Goal: Use online tool/utility

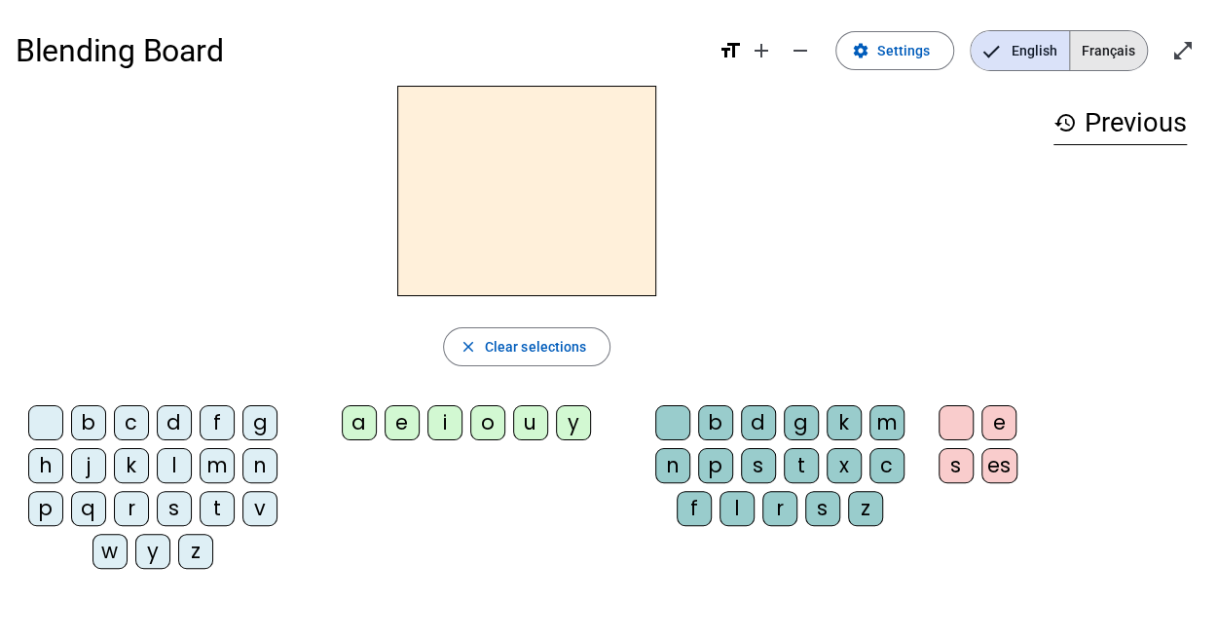
click at [1131, 50] on span "Français" at bounding box center [1108, 50] width 77 height 39
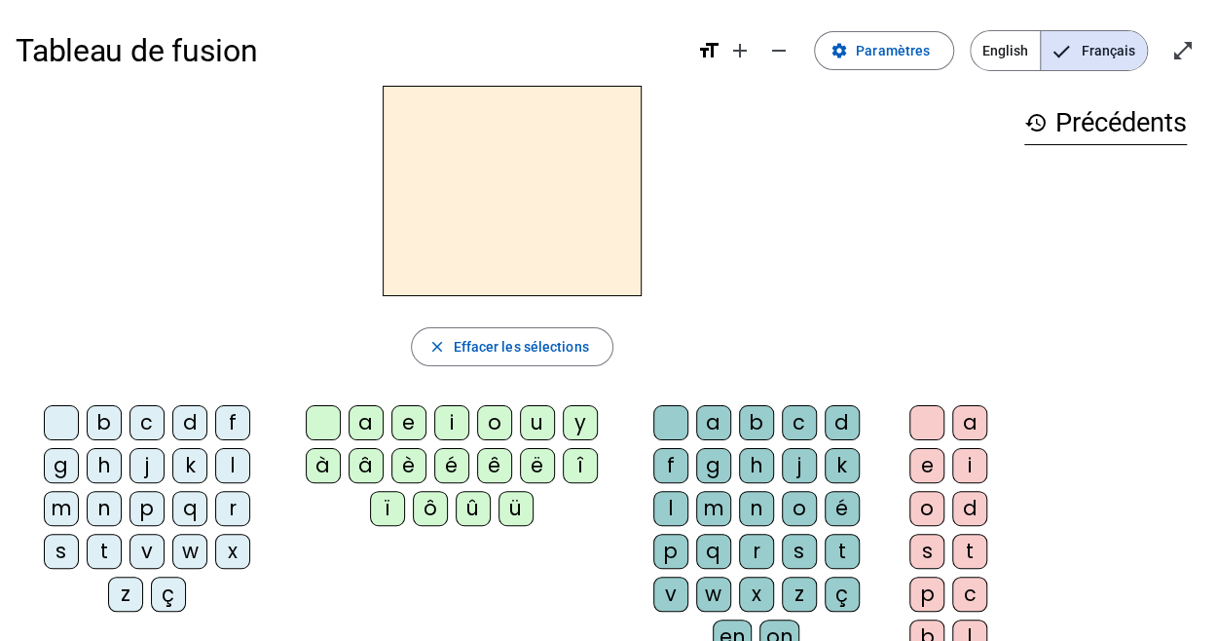
click at [172, 520] on div "q" at bounding box center [189, 508] width 35 height 35
click at [528, 424] on div "u" at bounding box center [537, 422] width 35 height 35
click at [964, 461] on div "i" at bounding box center [969, 465] width 35 height 35
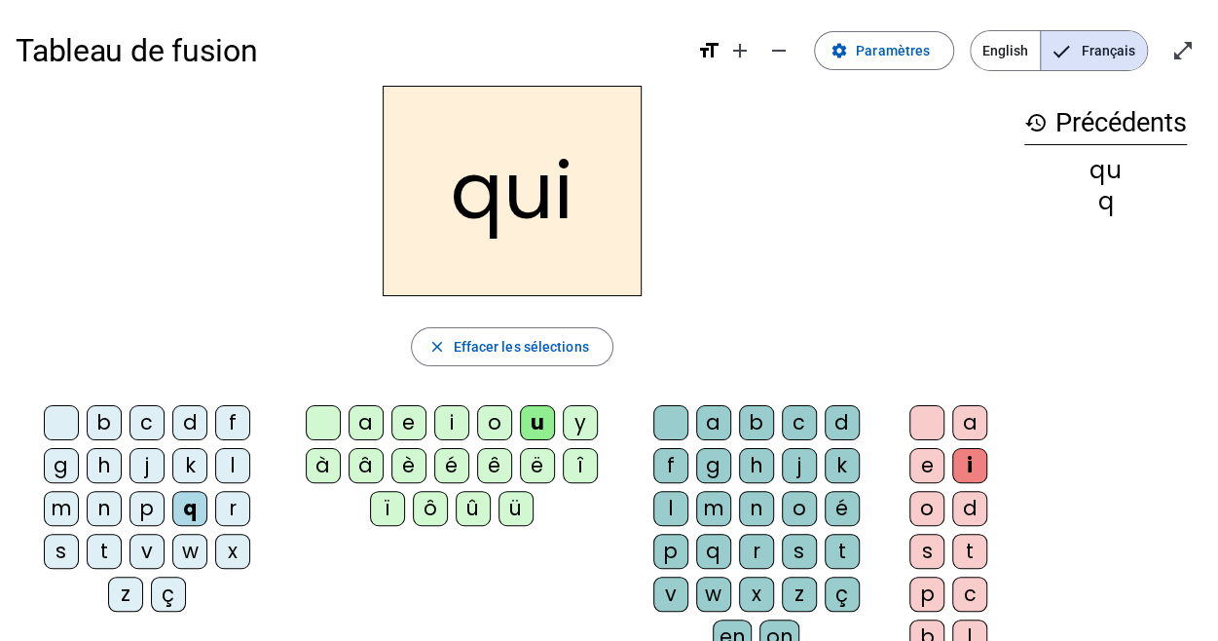
click at [79, 533] on div "s" at bounding box center [61, 550] width 35 height 35
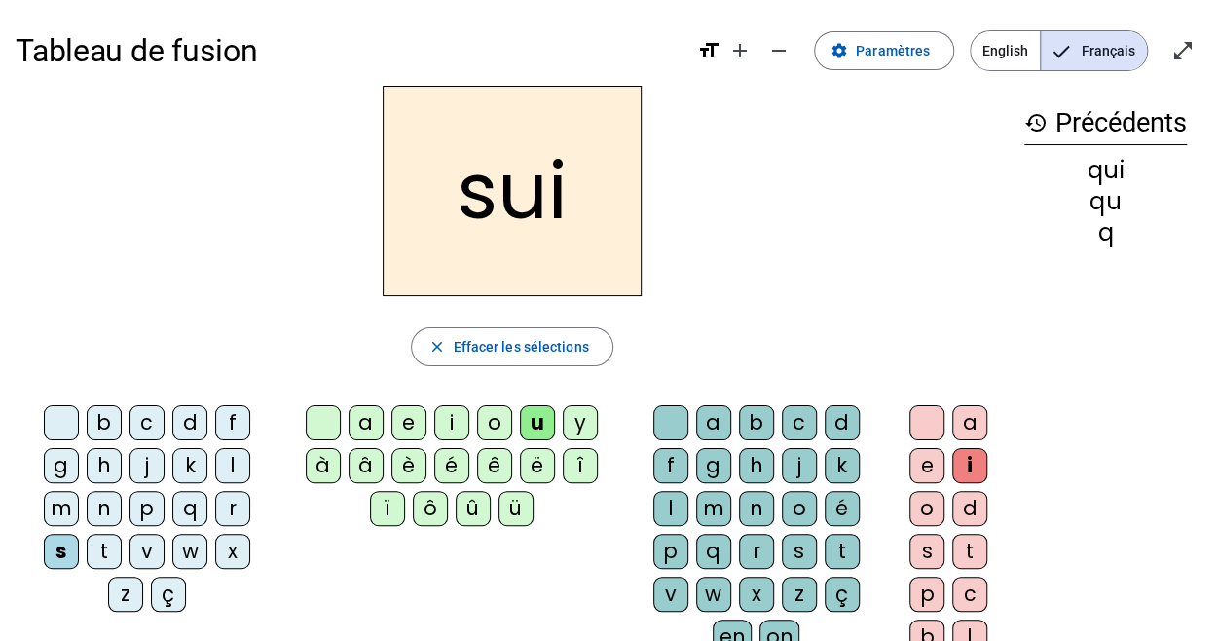
click at [446, 428] on div "i" at bounding box center [451, 422] width 35 height 35
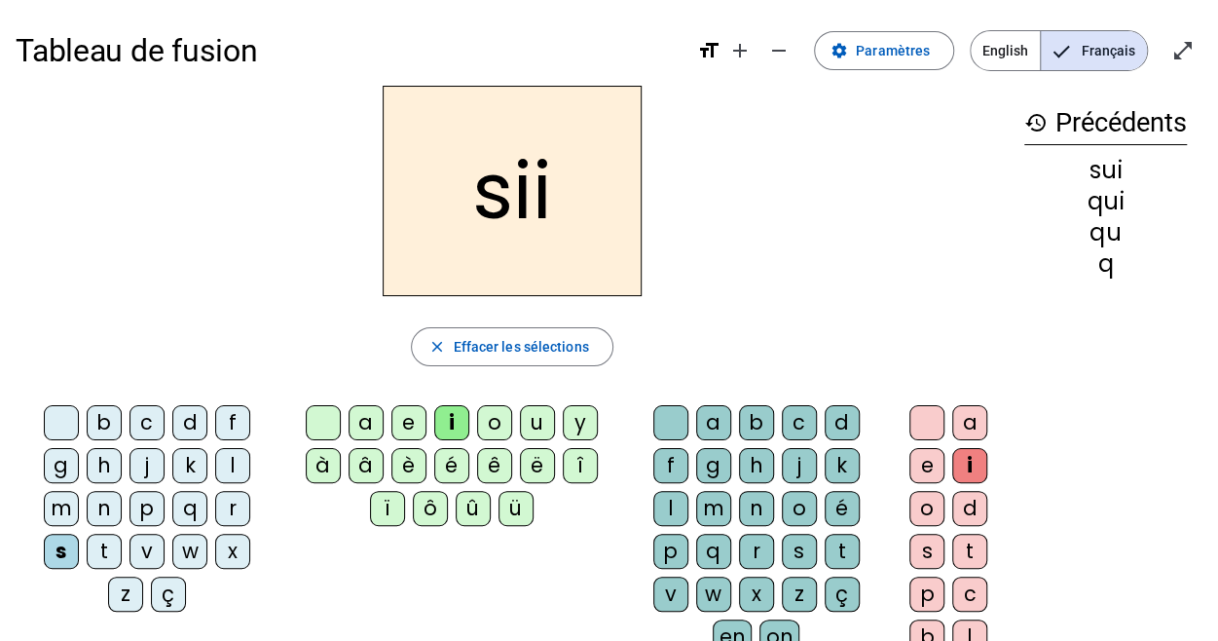
click at [917, 432] on div at bounding box center [926, 422] width 35 height 35
click at [122, 491] on div "n" at bounding box center [104, 508] width 35 height 35
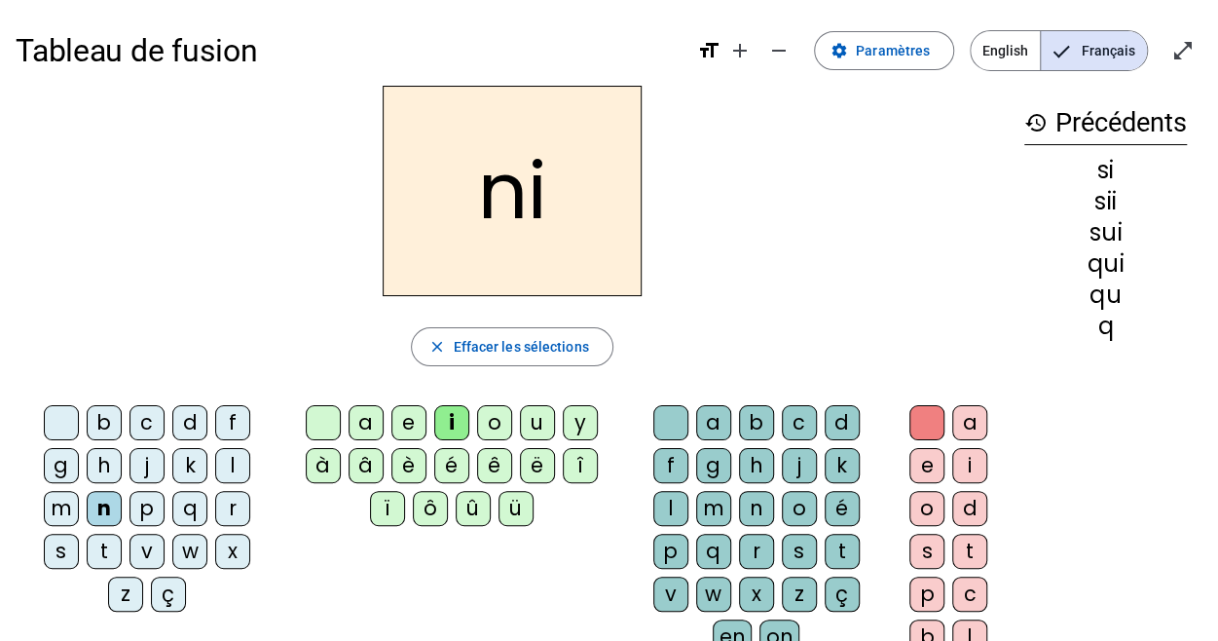
click at [122, 491] on div "n" at bounding box center [104, 508] width 35 height 35
click at [411, 433] on div "e" at bounding box center [408, 422] width 35 height 35
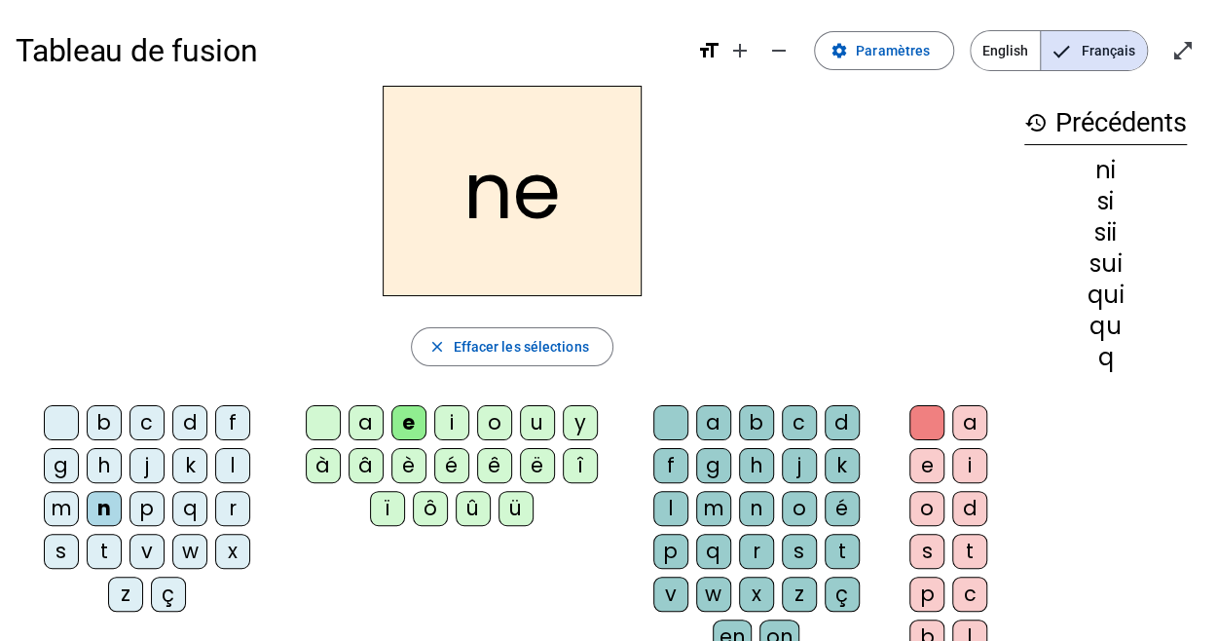
click at [79, 533] on div "s" at bounding box center [61, 550] width 35 height 35
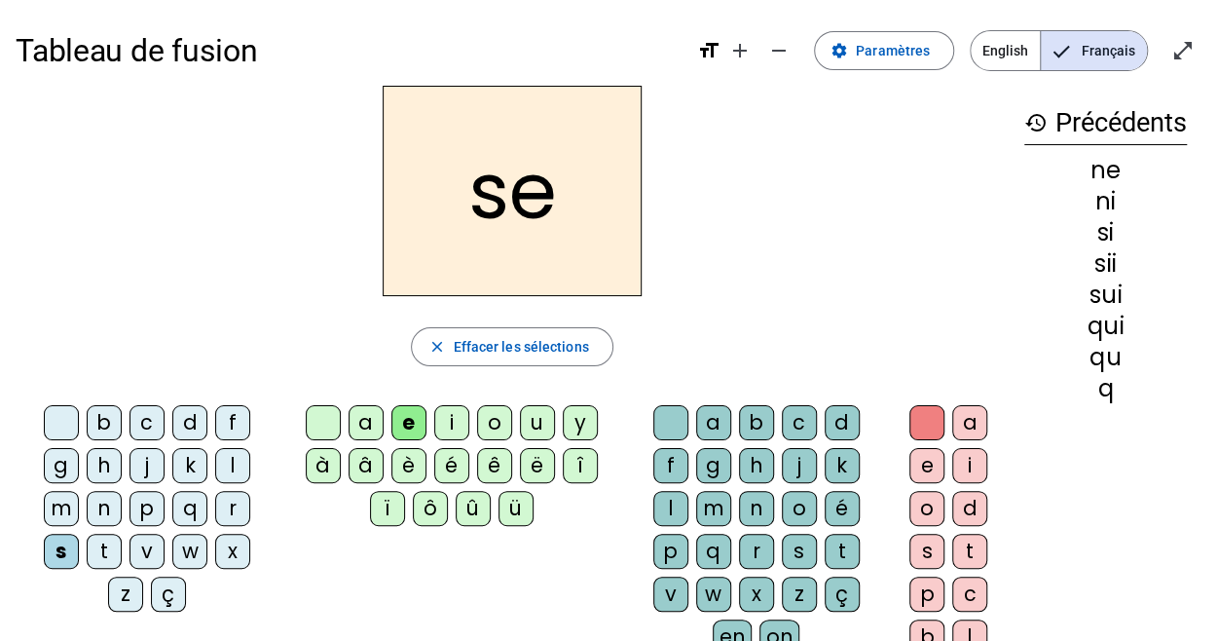
click at [122, 533] on div "t" at bounding box center [104, 550] width 35 height 35
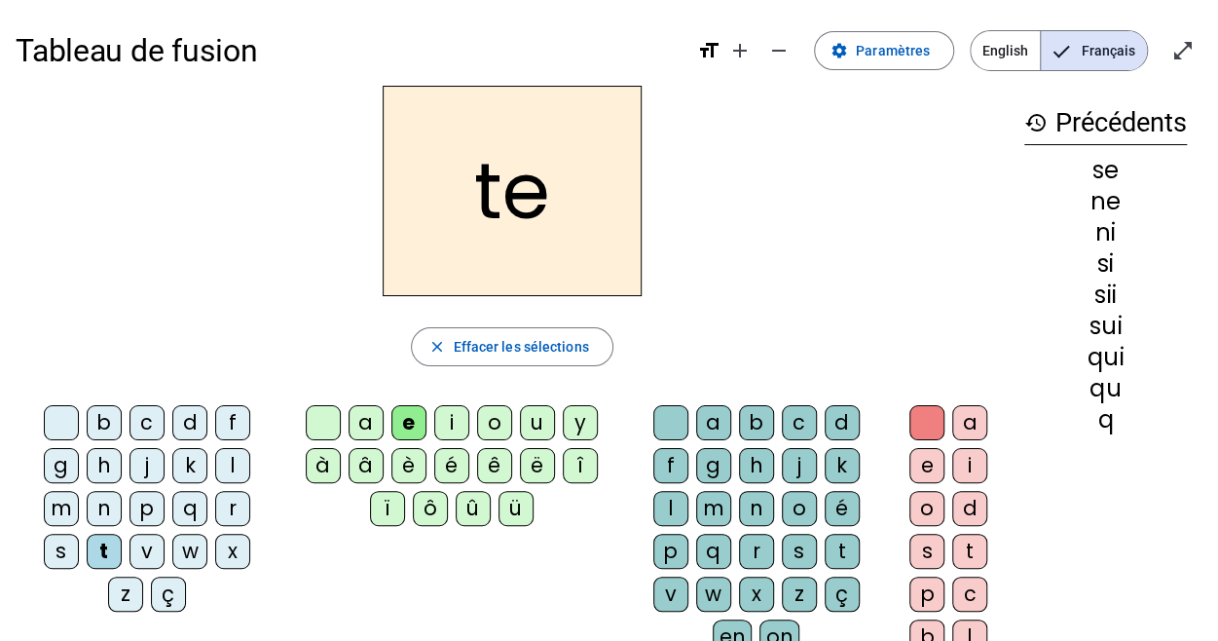
click at [87, 428] on div "b" at bounding box center [104, 422] width 35 height 35
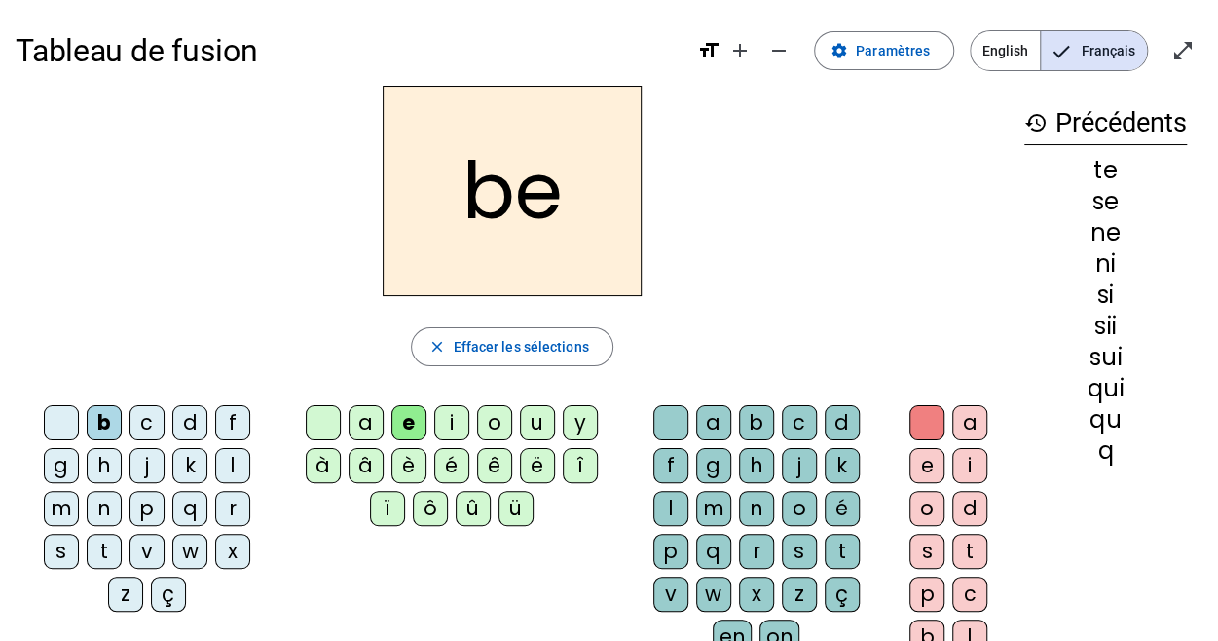
click at [172, 429] on div "d" at bounding box center [189, 422] width 35 height 35
click at [172, 430] on div "d" at bounding box center [189, 422] width 35 height 35
click at [533, 424] on div "u" at bounding box center [537, 422] width 35 height 35
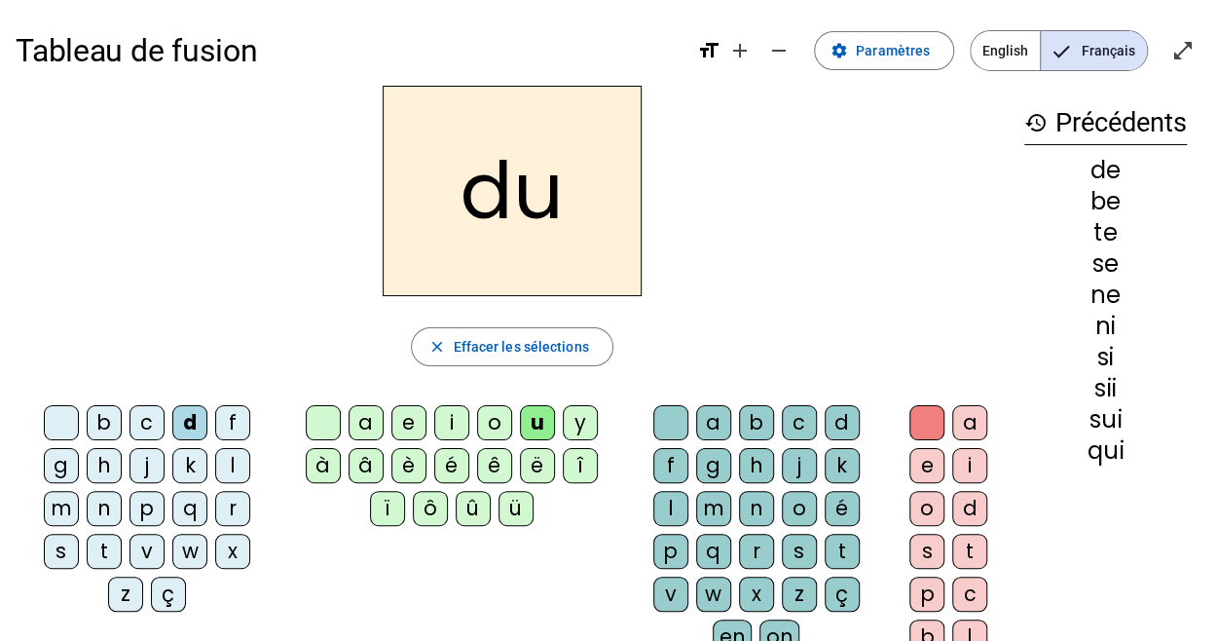
click at [79, 533] on div "s" at bounding box center [61, 550] width 35 height 35
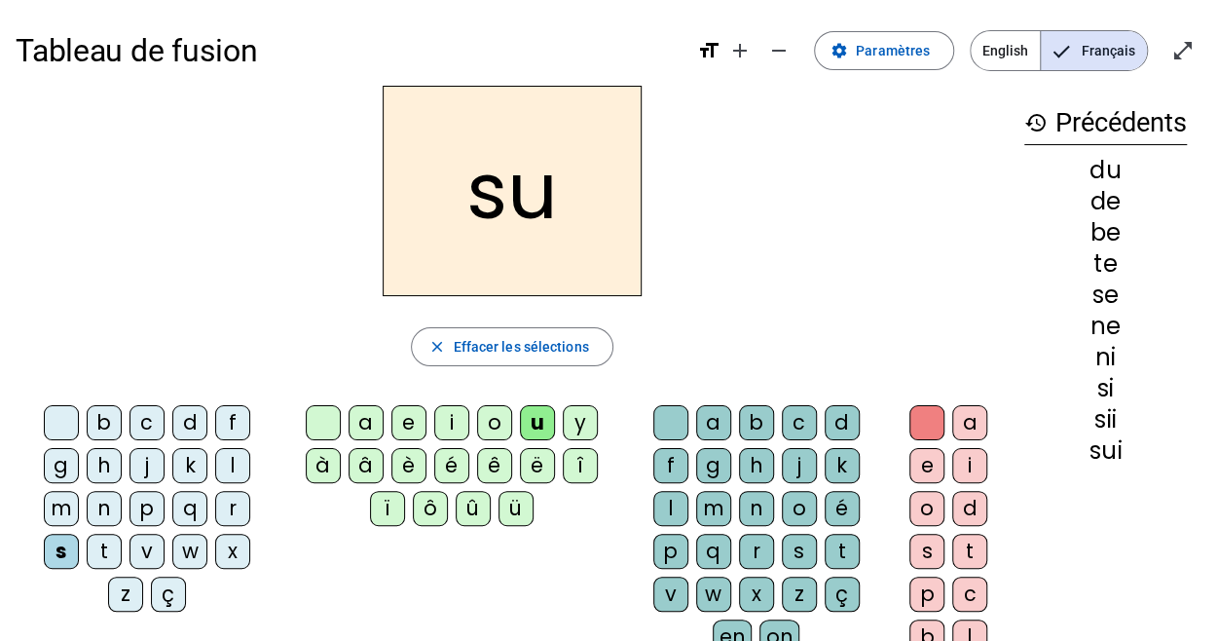
click at [215, 471] on div "l" at bounding box center [232, 465] width 35 height 35
click at [122, 533] on div "t" at bounding box center [104, 550] width 35 height 35
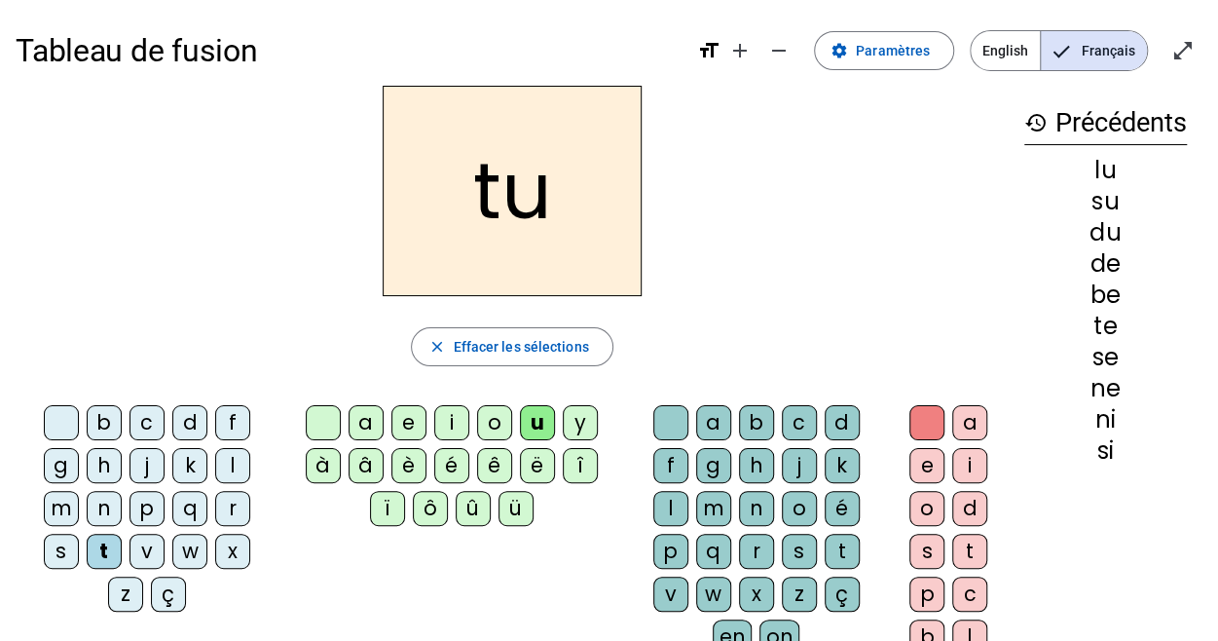
click at [370, 417] on div "a" at bounding box center [365, 422] width 35 height 35
click at [79, 533] on div "s" at bounding box center [61, 550] width 35 height 35
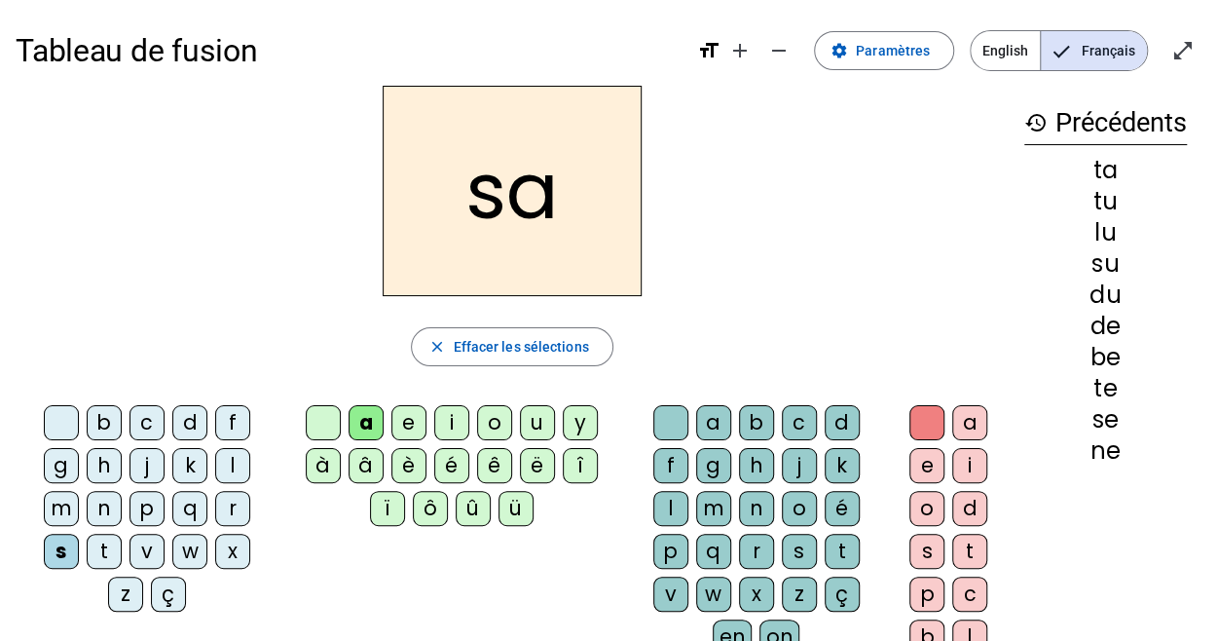
click at [122, 533] on div "t" at bounding box center [104, 550] width 35 height 35
click at [79, 491] on div "m" at bounding box center [61, 508] width 35 height 35
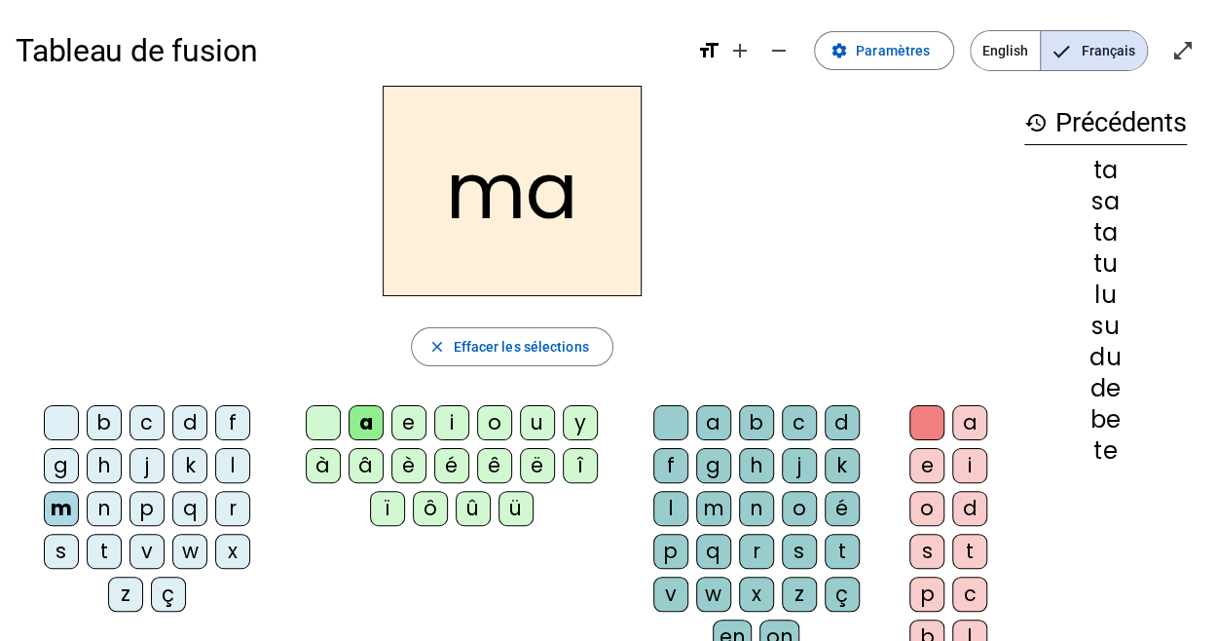
click at [408, 421] on div "e" at bounding box center [408, 422] width 35 height 35
click at [172, 425] on div "d" at bounding box center [189, 422] width 35 height 35
